Goal: Use online tool/utility

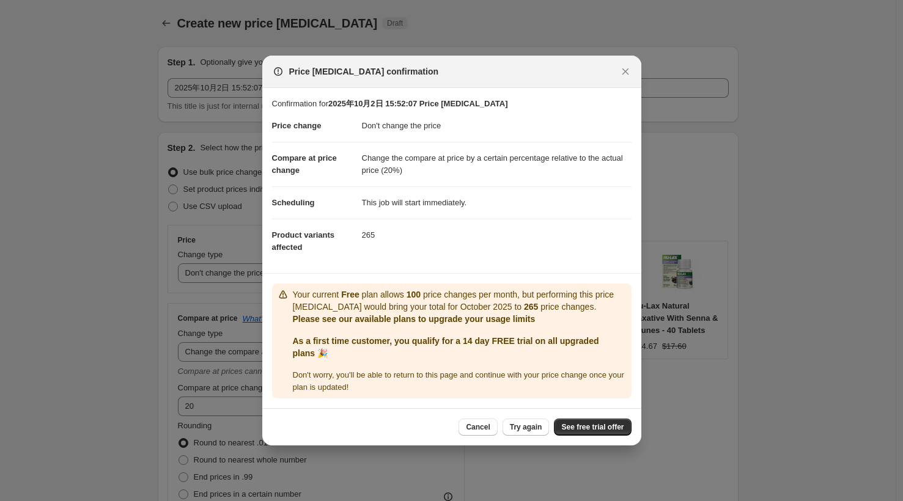
select select "no_change"
select select "pp"
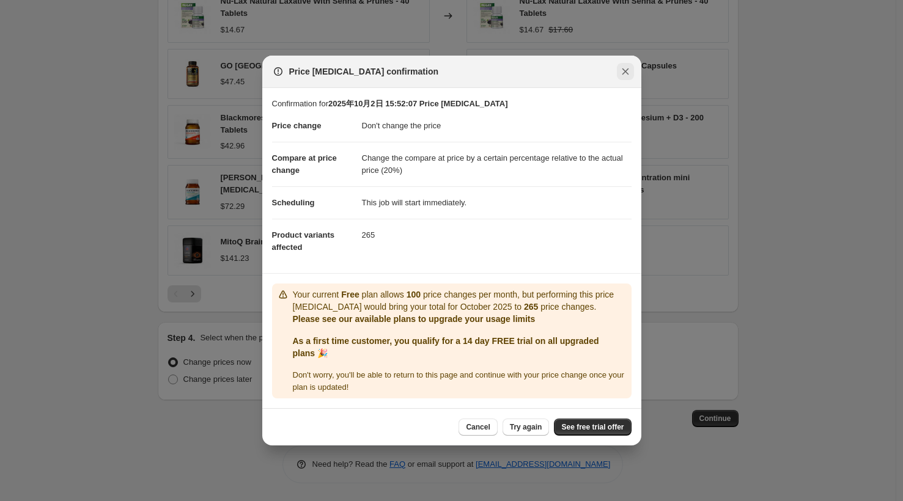
click at [628, 71] on icon "Close" at bounding box center [625, 71] width 12 height 12
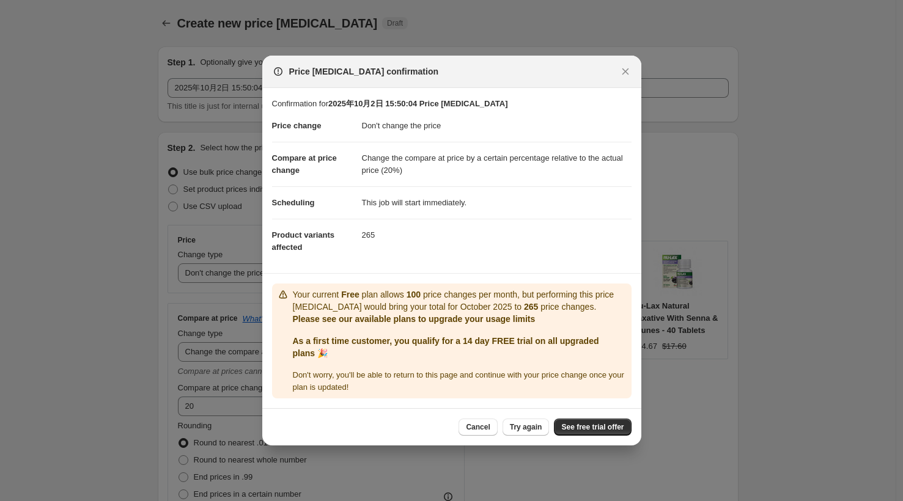
select select "no_change"
select select "pp"
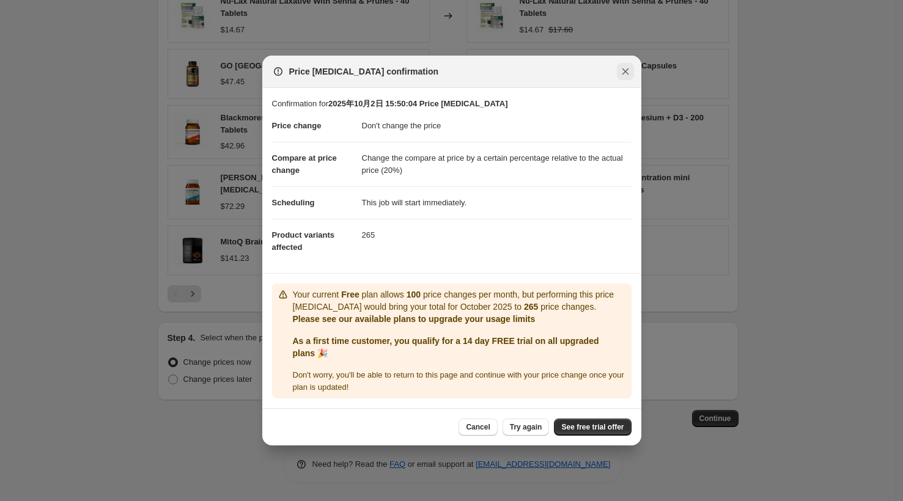
click at [629, 75] on icon "Close" at bounding box center [625, 71] width 12 height 12
